Goal: Information Seeking & Learning: Learn about a topic

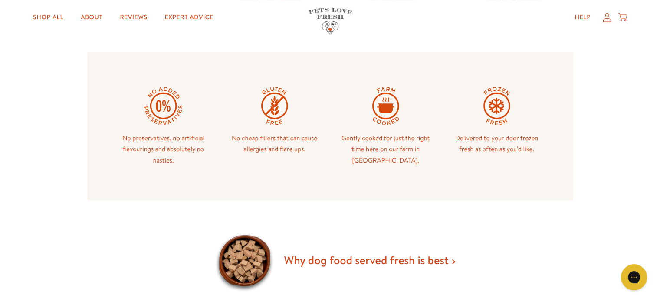
scroll to position [449, 0]
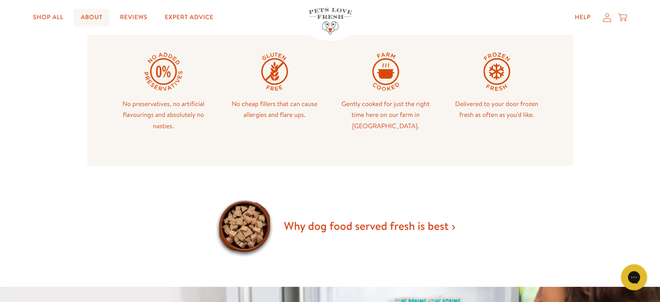
click at [89, 16] on link "About" at bounding box center [92, 17] width 36 height 17
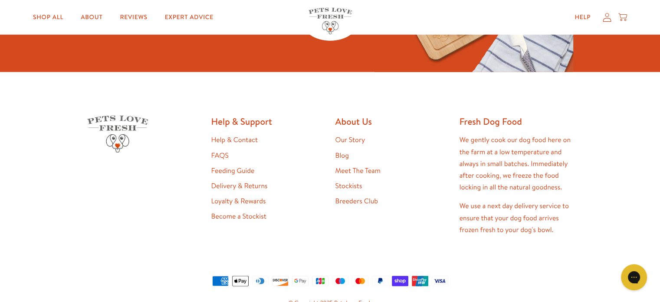
scroll to position [2256, 0]
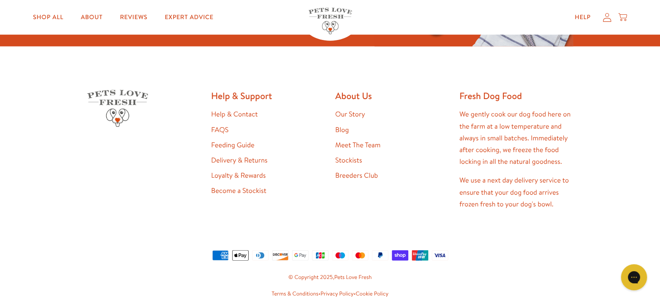
click at [349, 141] on link "Meet The Team" at bounding box center [357, 145] width 45 height 10
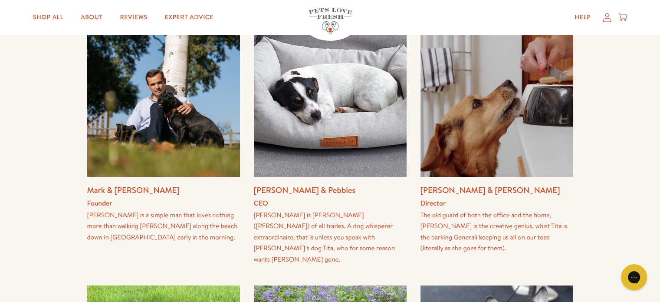
scroll to position [174, 0]
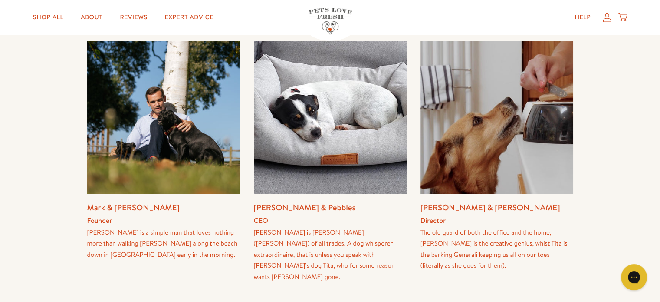
click at [305, 143] on img at bounding box center [330, 117] width 153 height 153
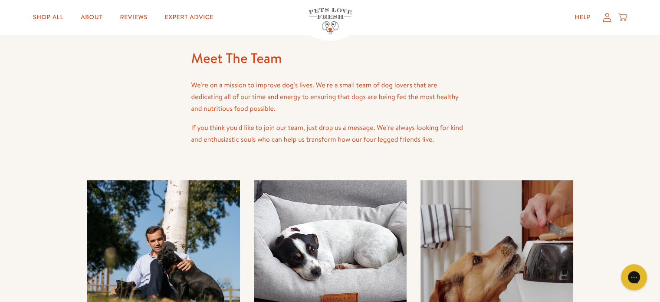
scroll to position [35, 0]
